Goal: Register for event/course

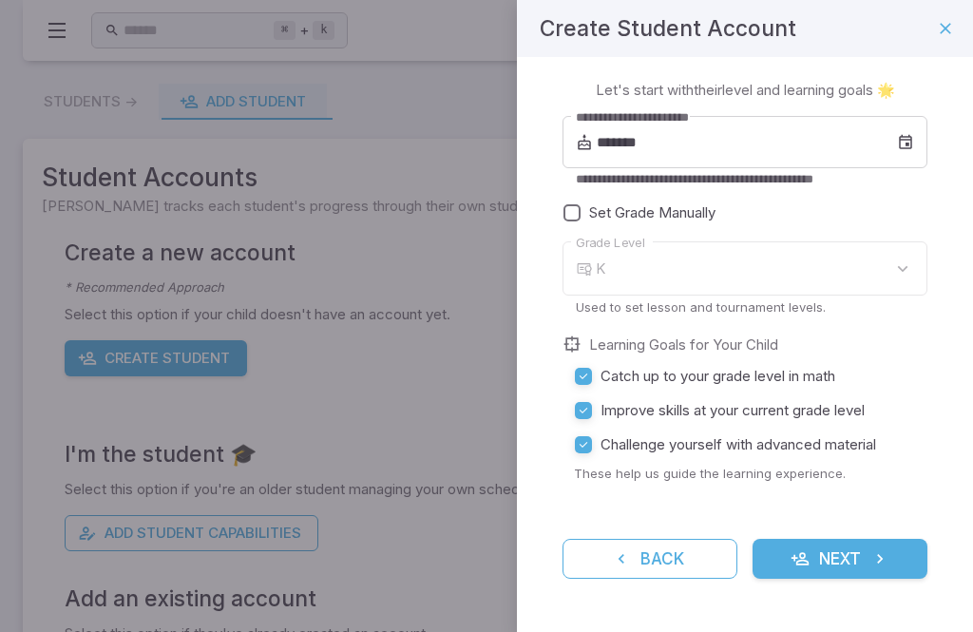
type input "*"
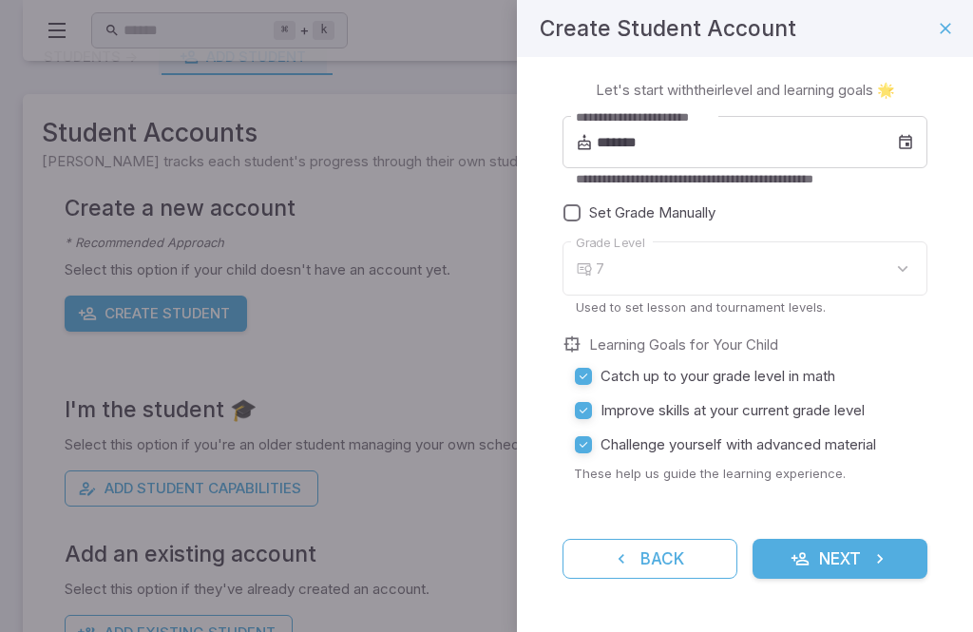
click at [896, 136] on input "*******" at bounding box center [747, 142] width 300 height 53
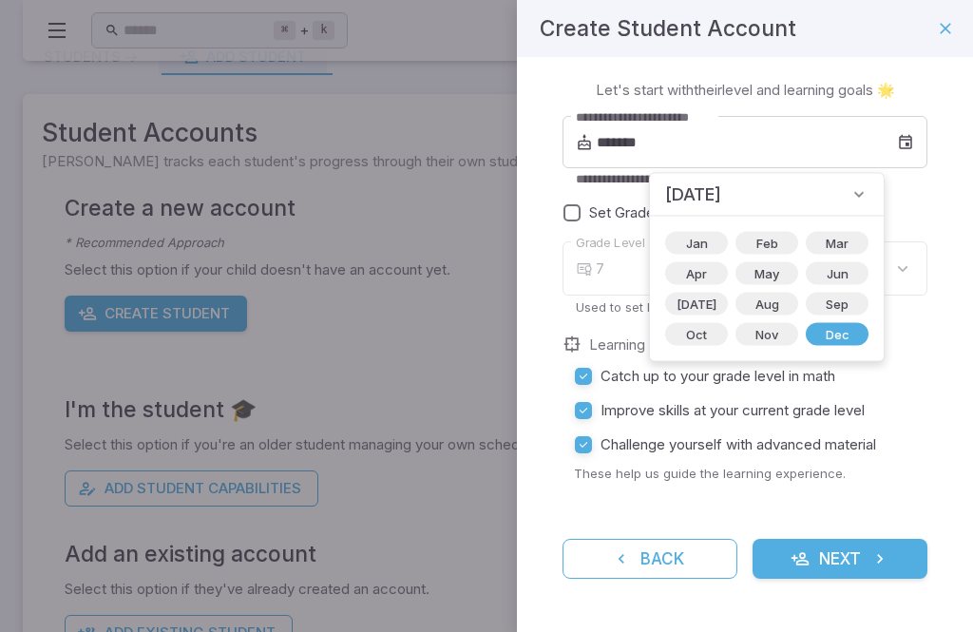
click at [814, 339] on span "Dec" at bounding box center [837, 334] width 47 height 19
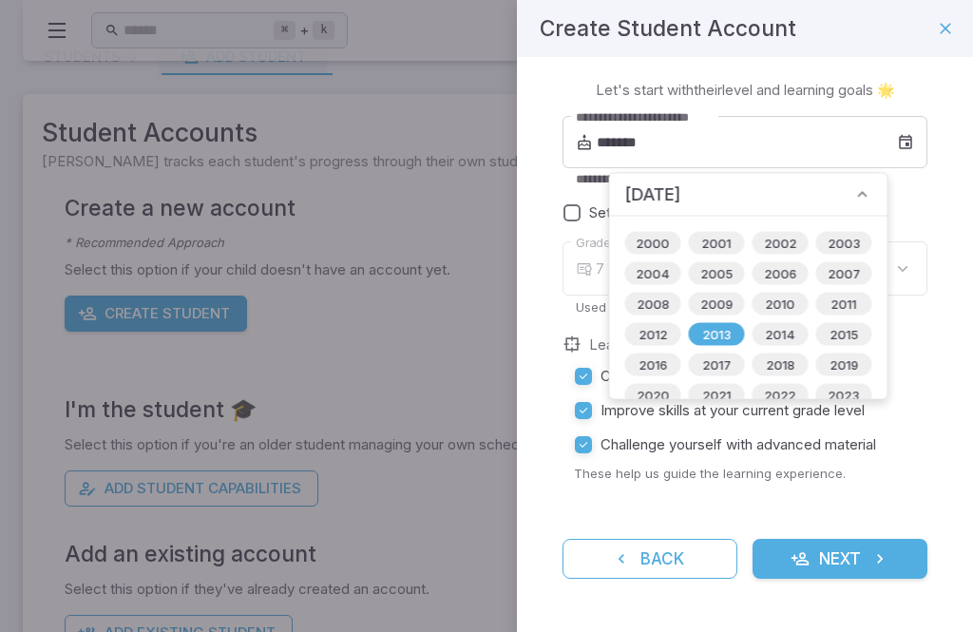
click at [715, 332] on span "2013" at bounding box center [716, 334] width 51 height 19
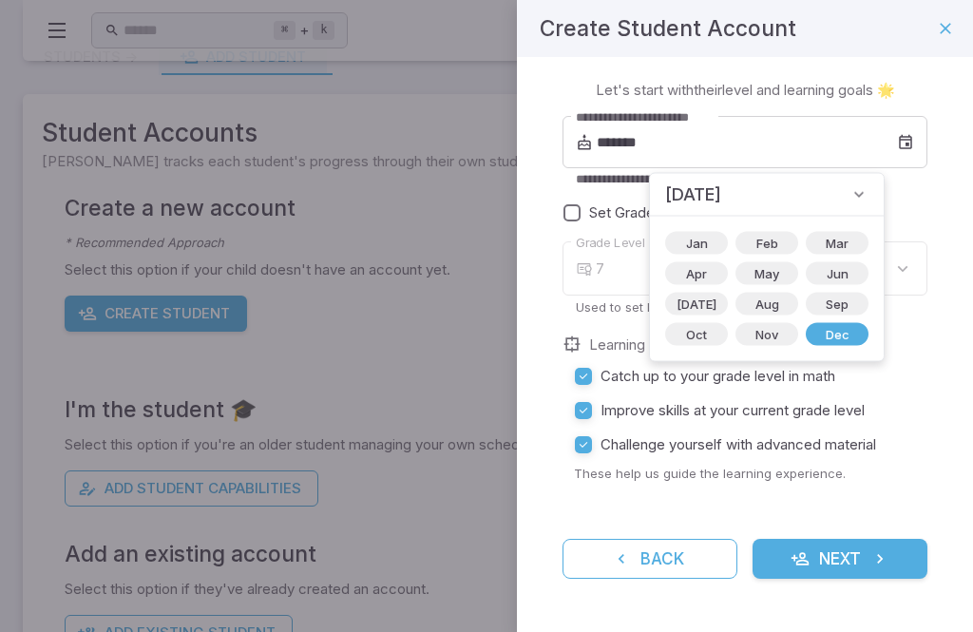
click at [829, 430] on label "Challenge yourself with advanced material" at bounding box center [739, 445] width 346 height 34
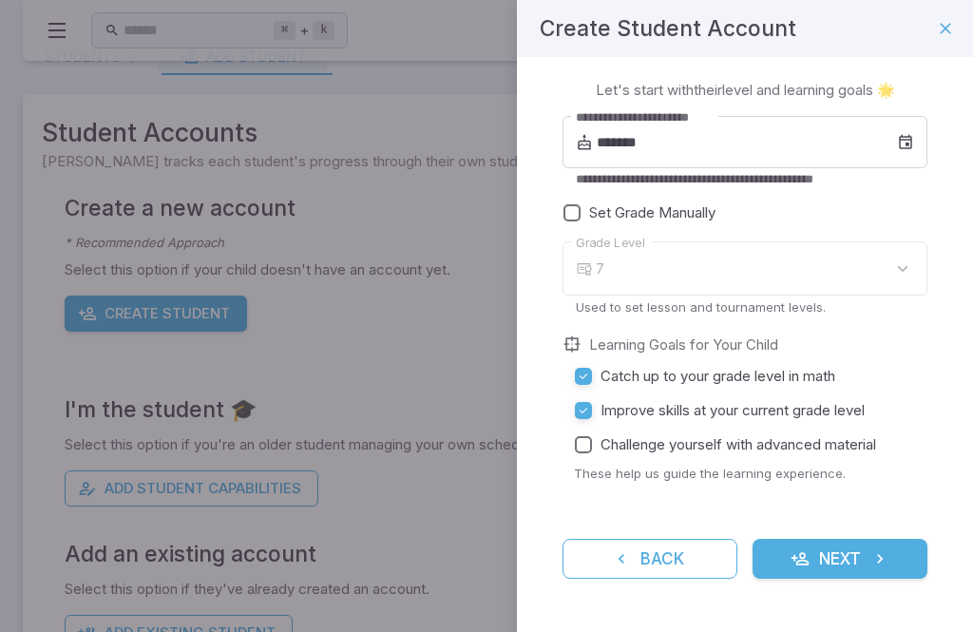
click at [655, 217] on span "Set Grade Manually" at bounding box center [652, 212] width 126 height 21
click at [868, 433] on label "Challenge yourself with advanced material" at bounding box center [739, 445] width 346 height 34
click at [830, 550] on button "Next" at bounding box center [840, 559] width 175 height 40
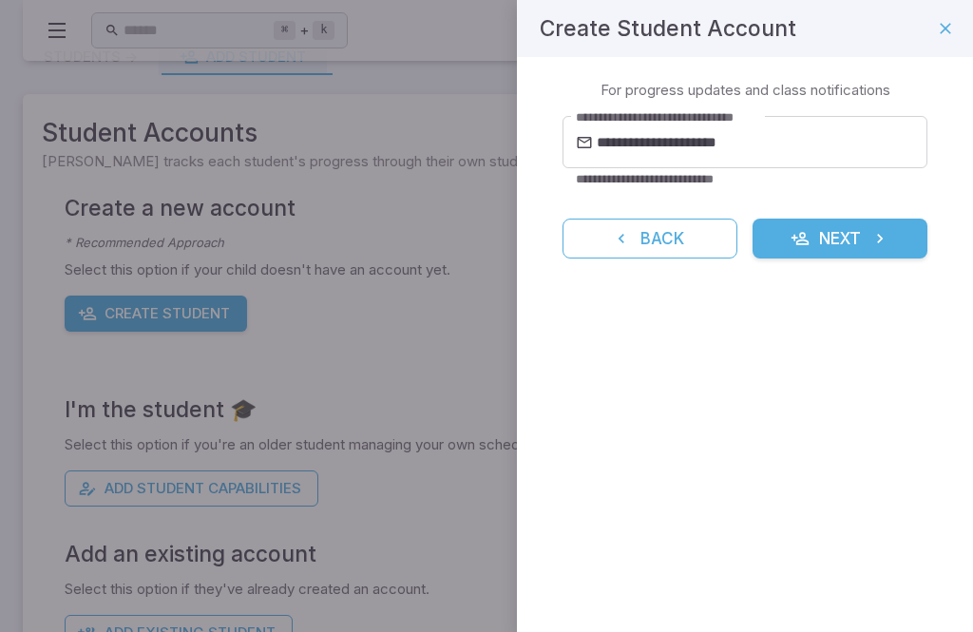
click at [896, 233] on button "Next" at bounding box center [840, 239] width 175 height 40
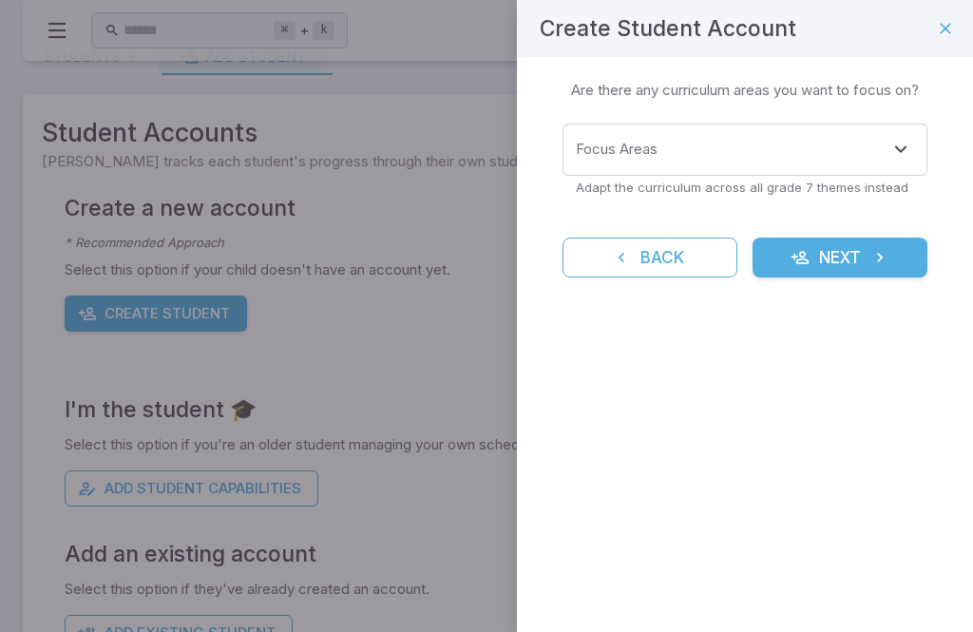
click at [933, 116] on div "Learning Focus 🔎 Are there any curriculum areas you want to focus on? Focus Are…" at bounding box center [745, 190] width 456 height 266
click at [861, 143] on input "Focus Areas" at bounding box center [730, 149] width 319 height 35
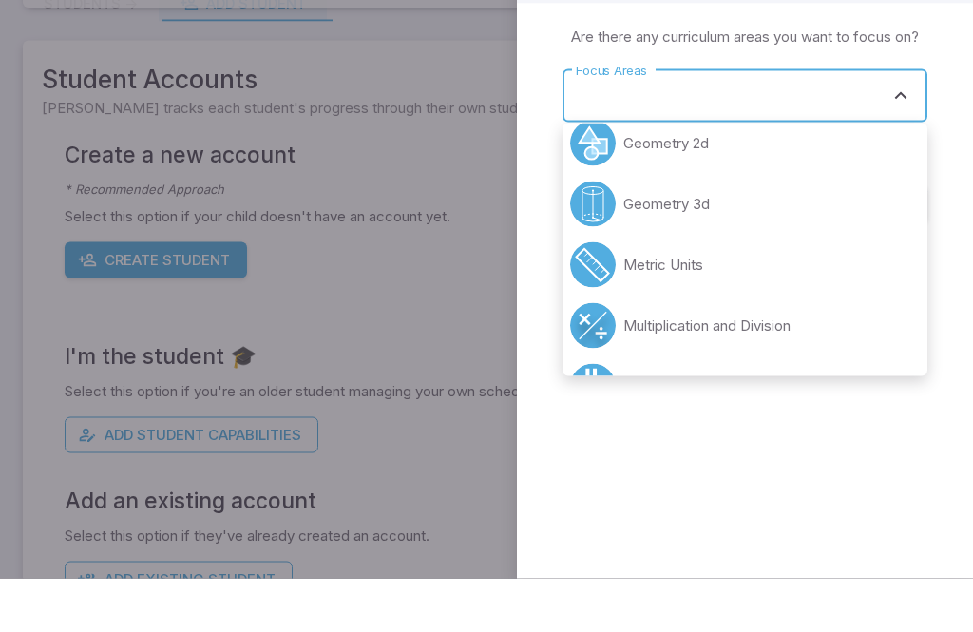
scroll to position [381, 0]
click at [738, 230] on li "Geometry 3d" at bounding box center [745, 260] width 365 height 61
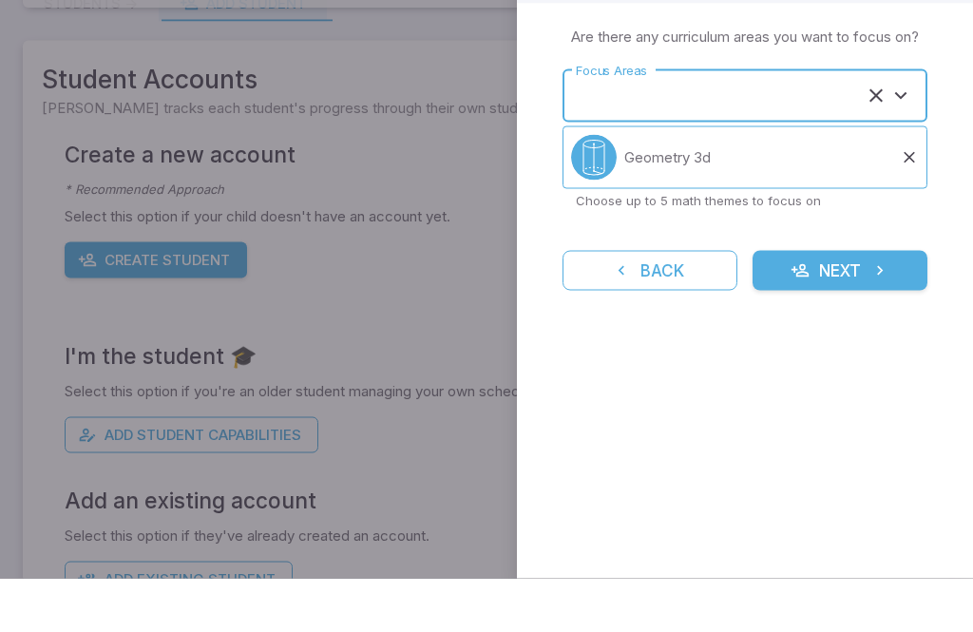
click at [876, 315] on icon "submit" at bounding box center [879, 324] width 19 height 19
type input "**********"
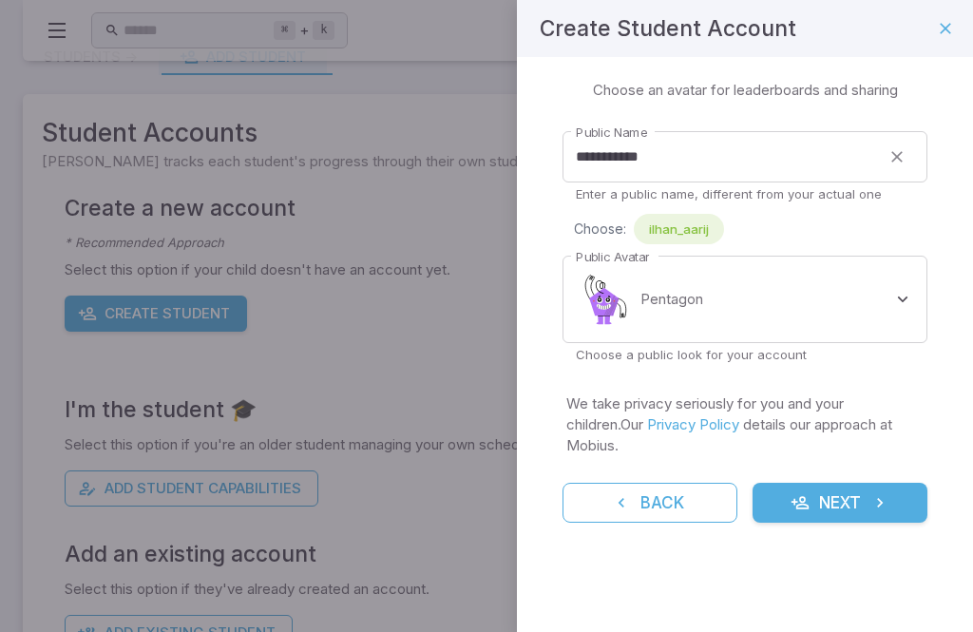
click at [840, 484] on button "Next" at bounding box center [840, 503] width 175 height 40
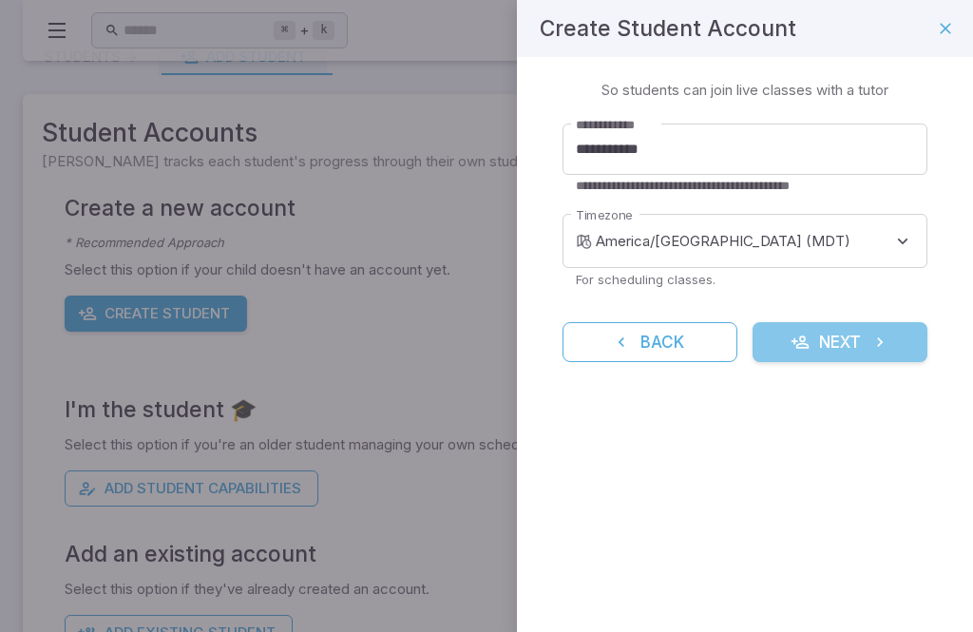
click at [866, 361] on button "Next" at bounding box center [840, 342] width 175 height 40
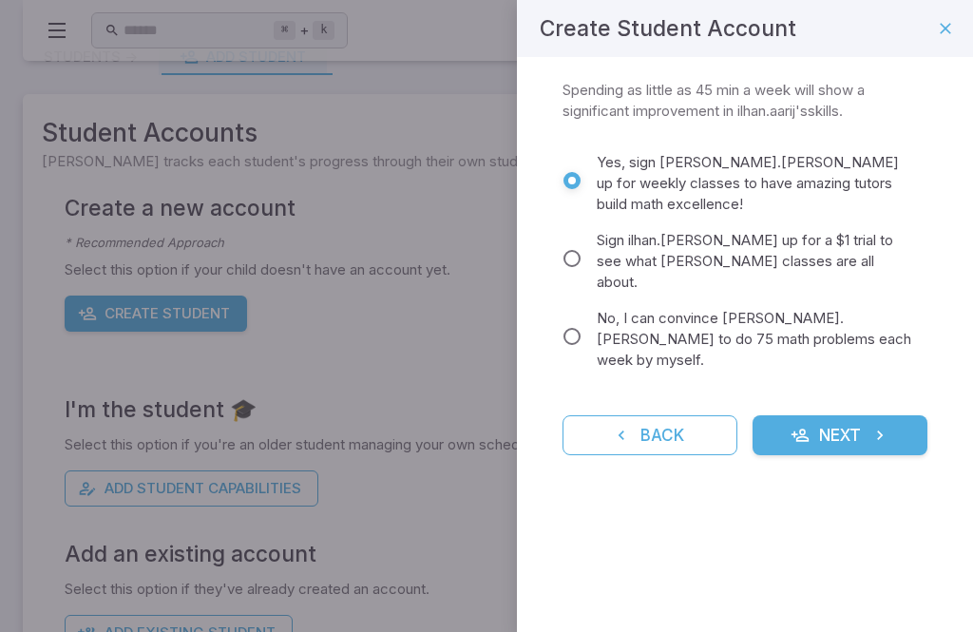
click at [781, 230] on span "Sign ilhan.[PERSON_NAME] up for a $1 trial to see what [PERSON_NAME] classes ar…" at bounding box center [754, 261] width 315 height 63
click at [836, 415] on button "Next" at bounding box center [840, 435] width 175 height 40
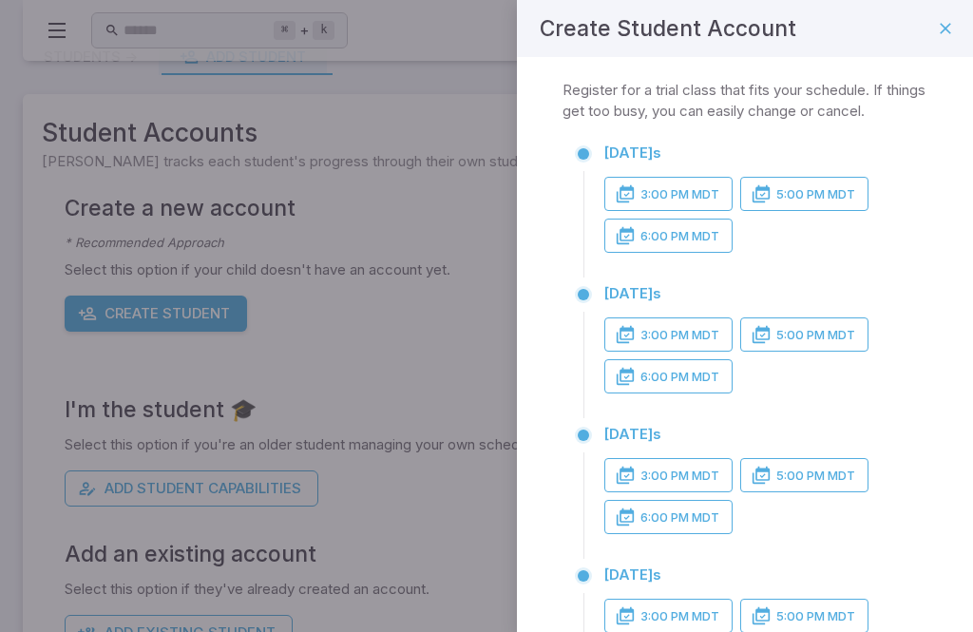
click at [701, 247] on button "6:00 PM MDT" at bounding box center [668, 236] width 128 height 34
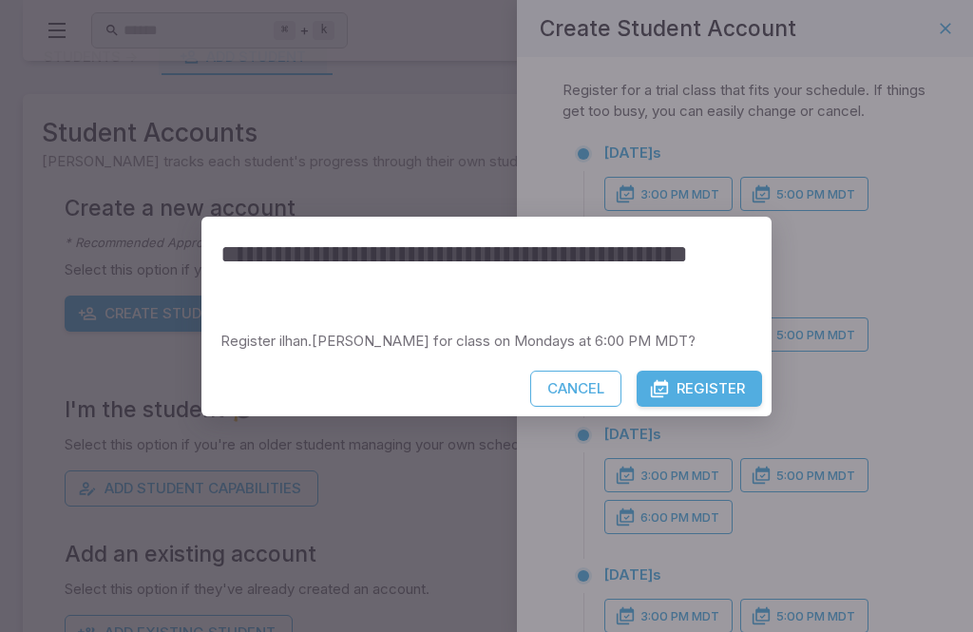
click at [749, 407] on button "Register" at bounding box center [699, 389] width 125 height 36
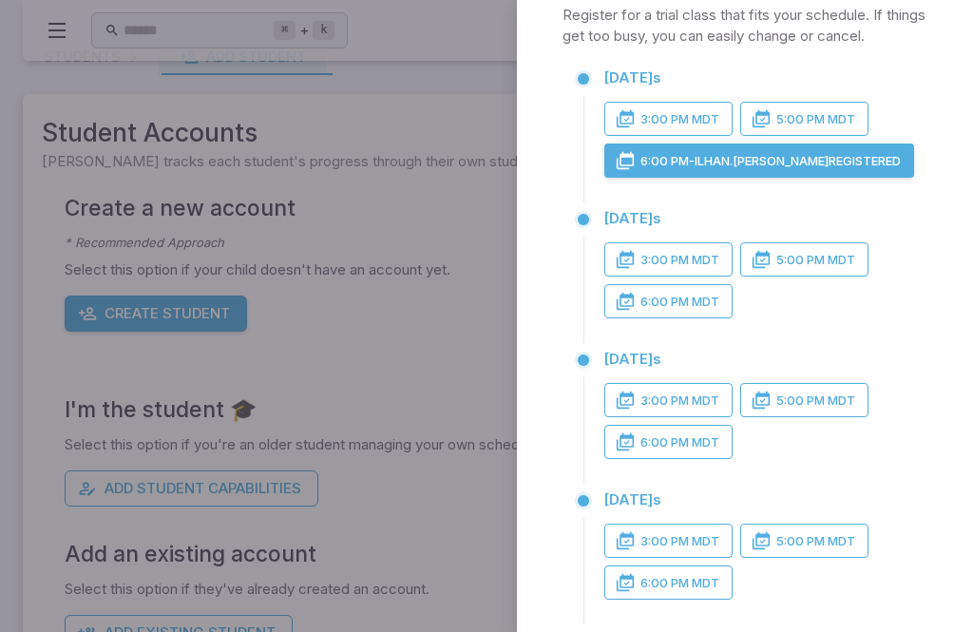
scroll to position [45, 0]
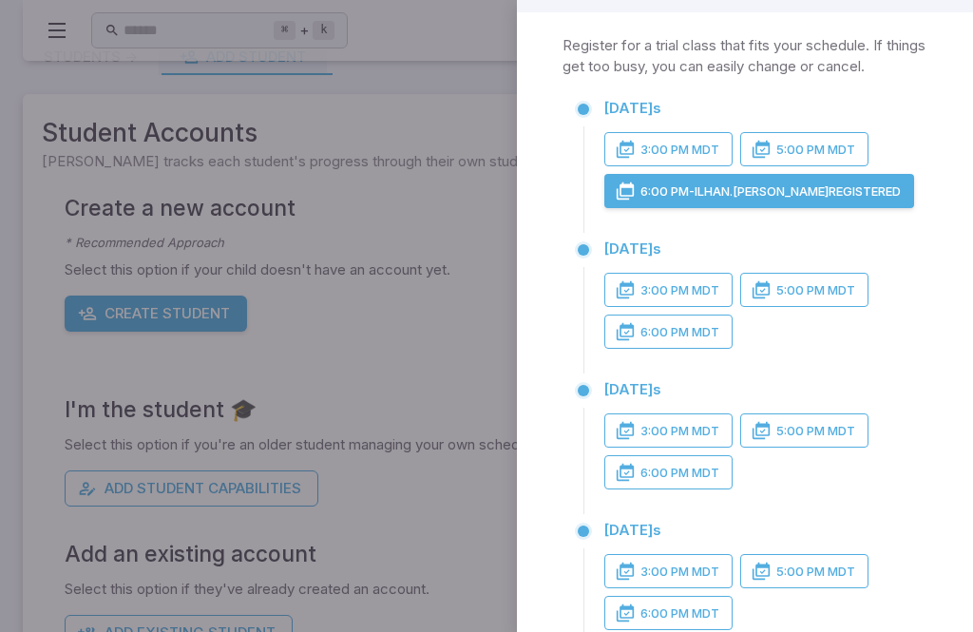
click at [710, 154] on button "3:00 PM MDT" at bounding box center [668, 149] width 128 height 34
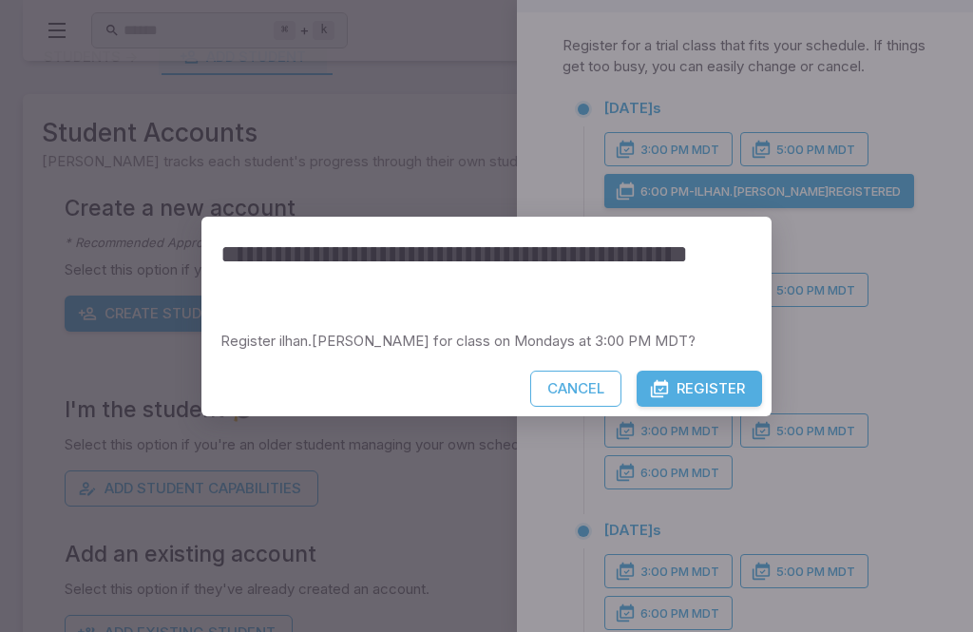
click at [596, 407] on button "Cancel" at bounding box center [575, 389] width 91 height 36
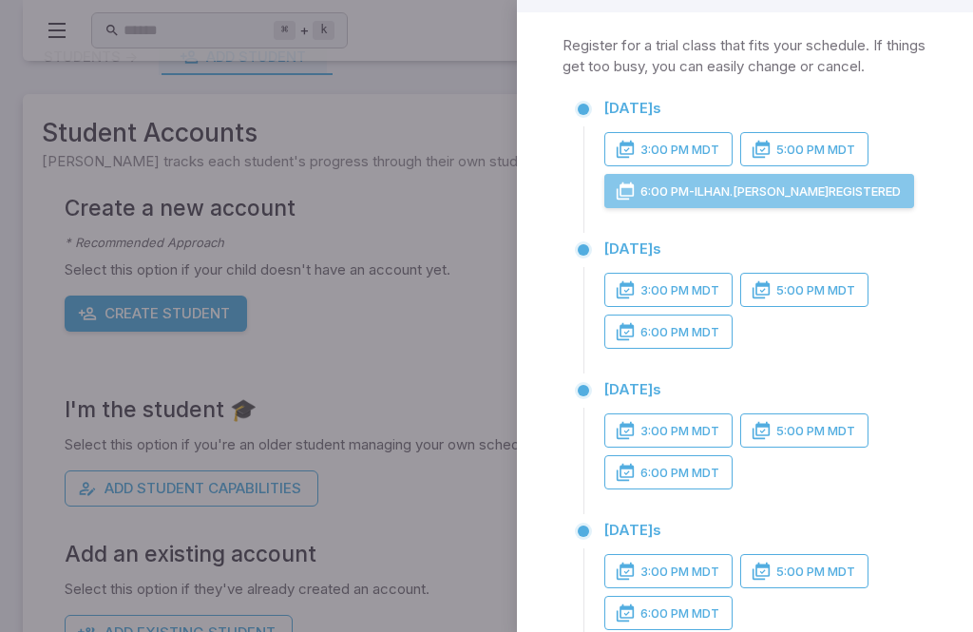
click at [764, 187] on button "6:00 PM - ilhan.[PERSON_NAME] Registered" at bounding box center [759, 191] width 310 height 34
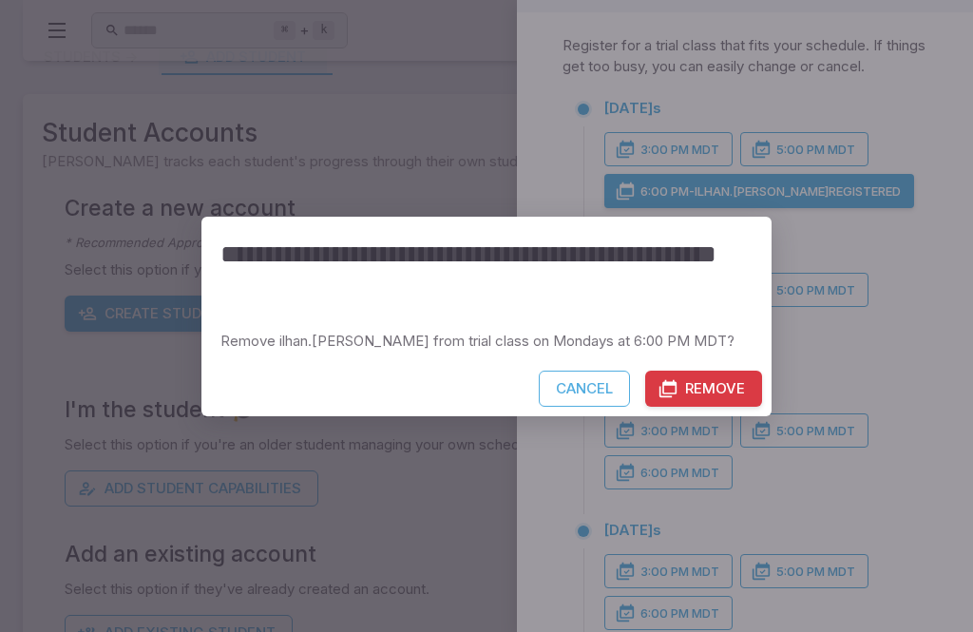
click at [713, 407] on button "Remove" at bounding box center [703, 389] width 117 height 36
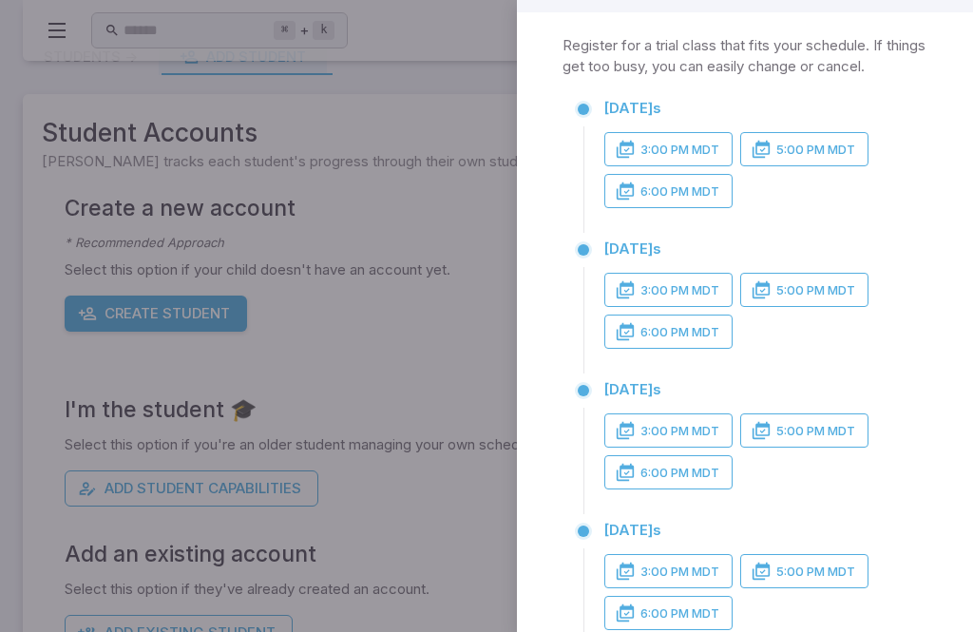
click at [695, 142] on button "3:00 PM MDT" at bounding box center [668, 149] width 128 height 34
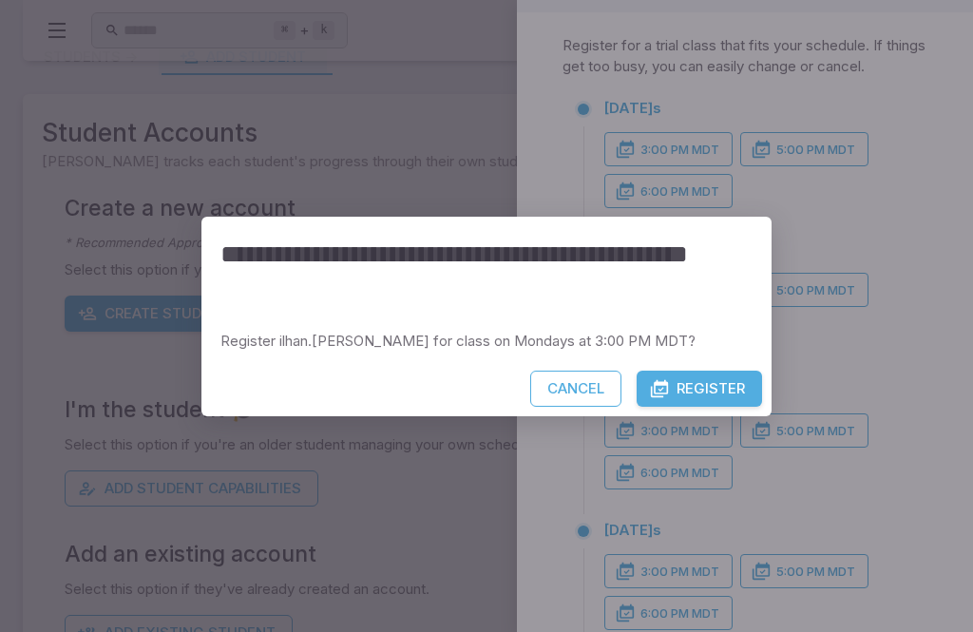
click at [703, 407] on button "Register" at bounding box center [699, 389] width 125 height 36
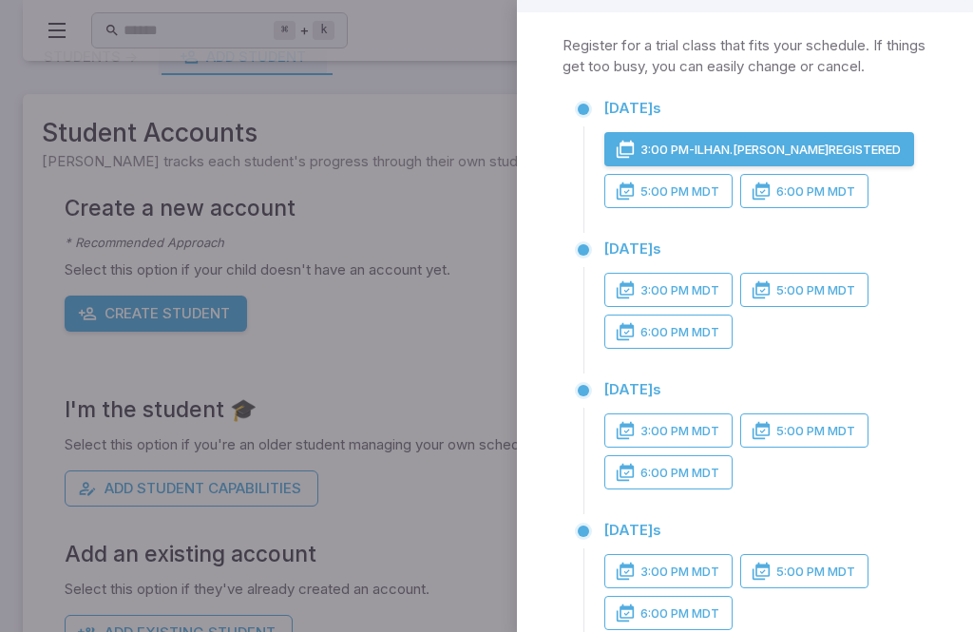
click at [707, 320] on button "6:00 PM MDT" at bounding box center [668, 332] width 128 height 34
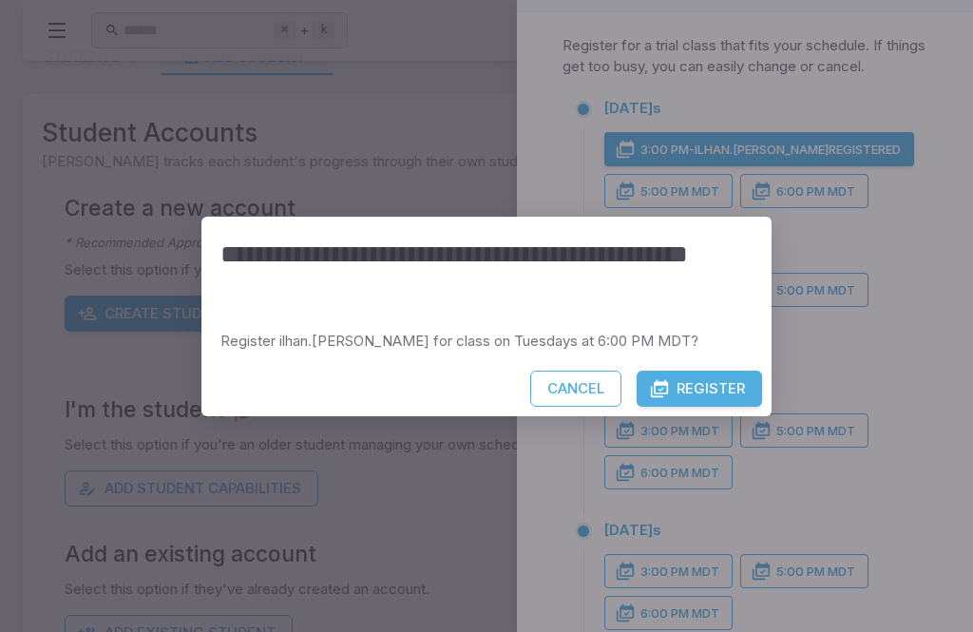
click at [709, 401] on button "Register" at bounding box center [699, 389] width 125 height 36
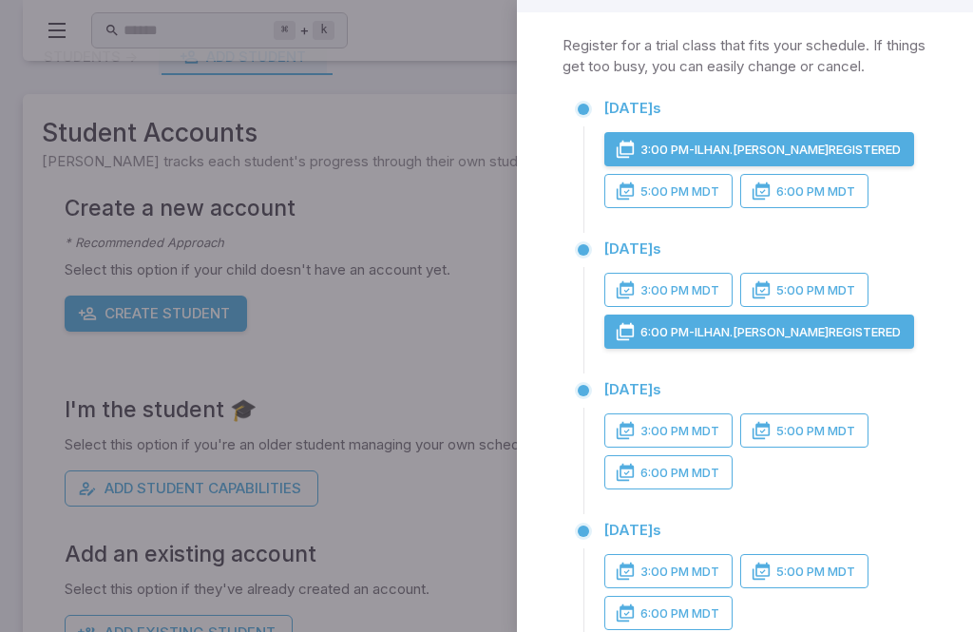
click at [703, 472] on button "6:00 PM MDT" at bounding box center [668, 472] width 128 height 34
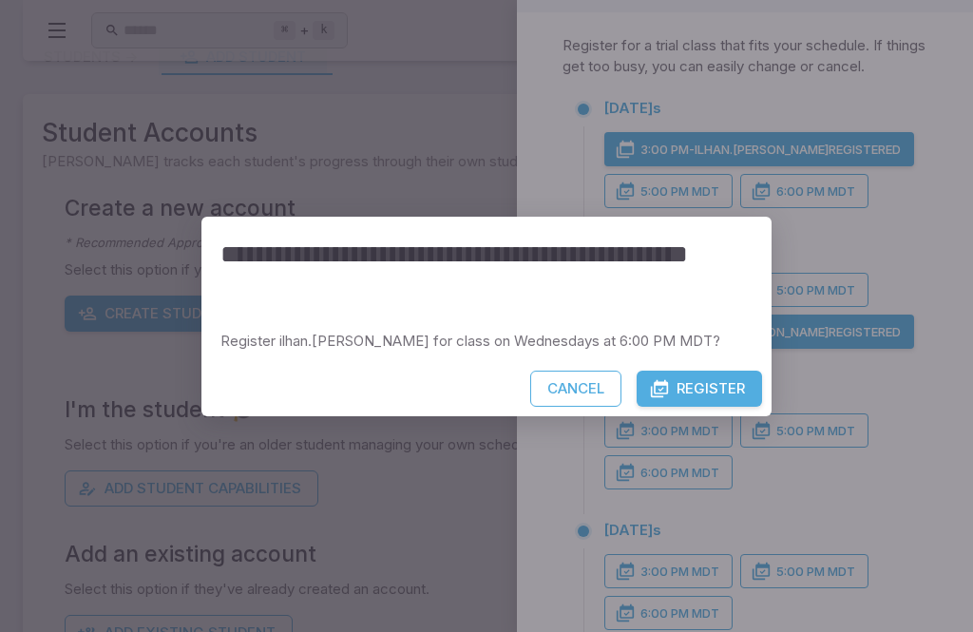
click at [733, 407] on button "Register" at bounding box center [699, 389] width 125 height 36
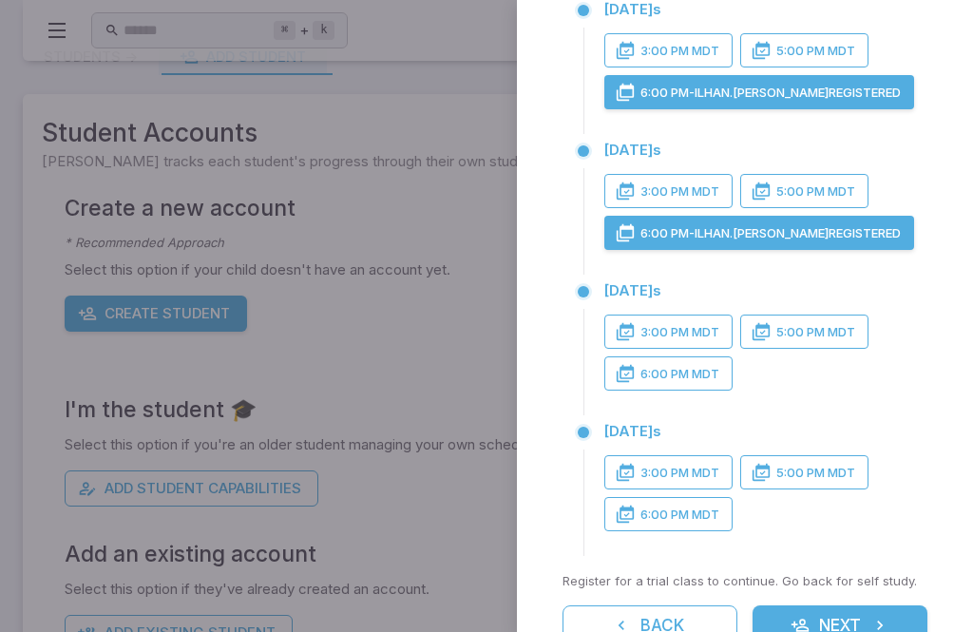
scroll to position [282, 0]
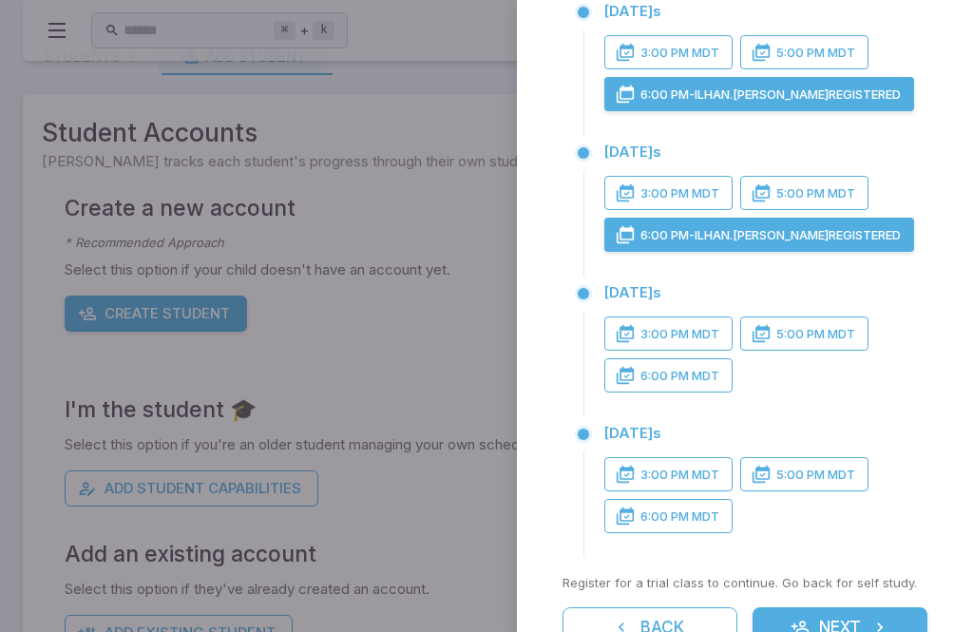
click at [732, 362] on button "6:00 PM MDT" at bounding box center [668, 375] width 128 height 34
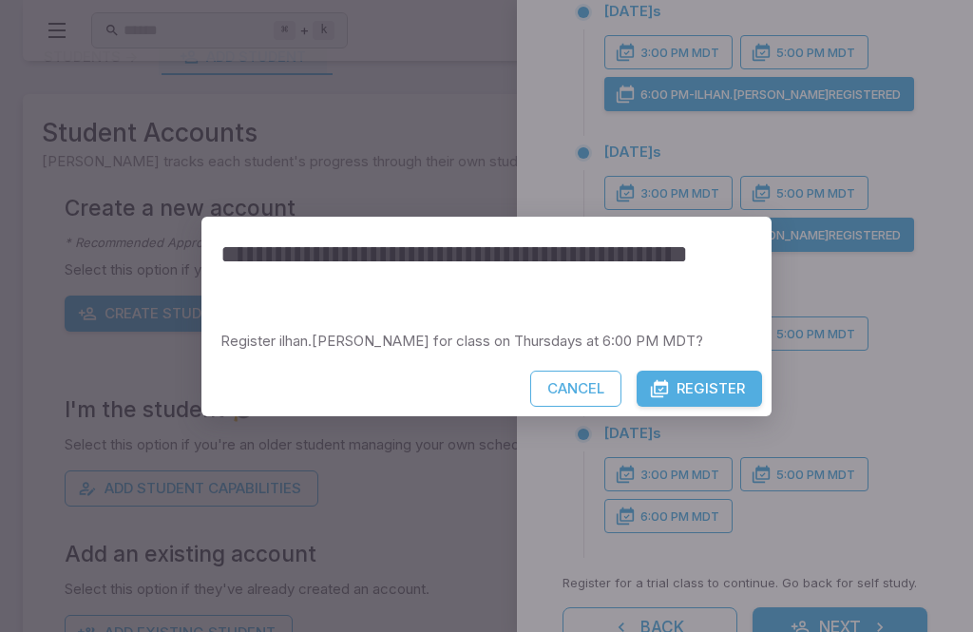
click at [741, 407] on button "Register" at bounding box center [699, 389] width 125 height 36
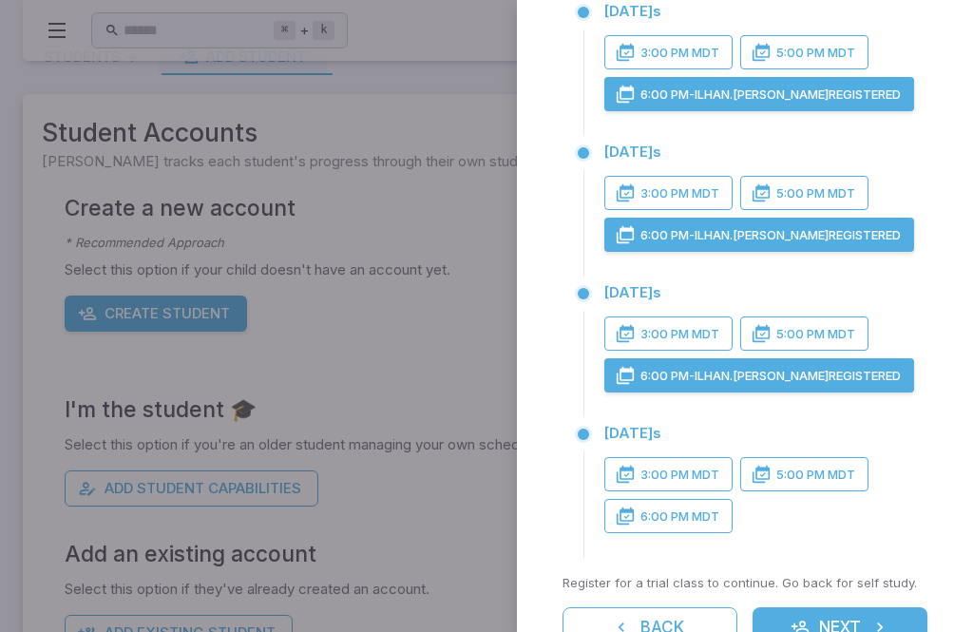
click at [692, 522] on button "6:00 PM MDT" at bounding box center [668, 516] width 128 height 34
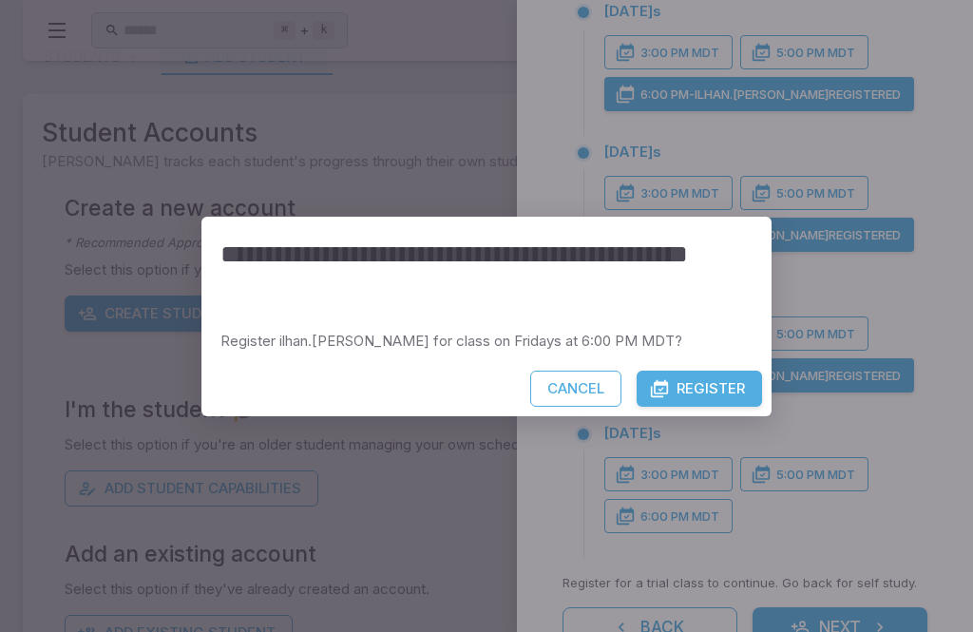
click at [736, 407] on button "Register" at bounding box center [699, 389] width 125 height 36
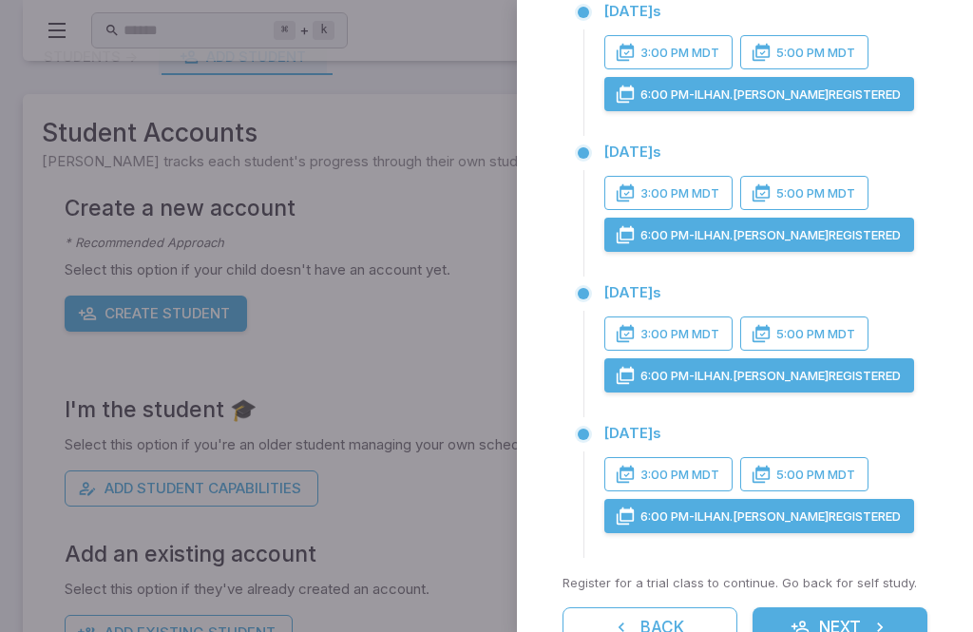
click at [843, 626] on button "Next" at bounding box center [840, 627] width 175 height 40
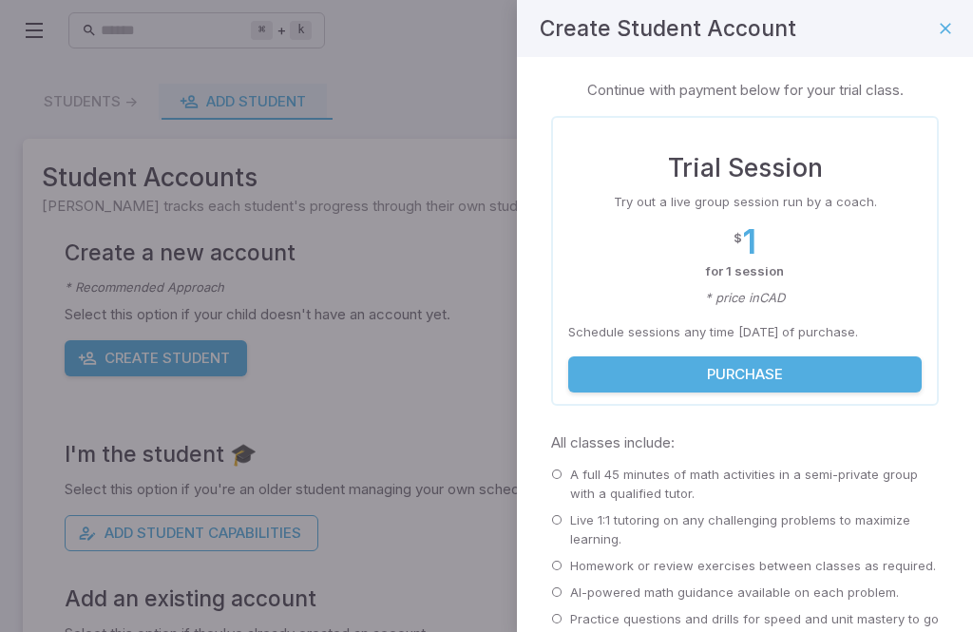
scroll to position [0, 0]
click at [713, 383] on button "Purchase" at bounding box center [744, 374] width 353 height 36
